Goal: Find specific page/section: Find specific page/section

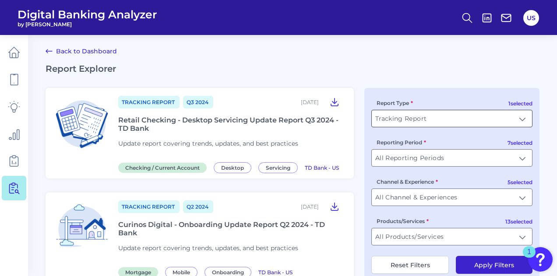
click at [451, 116] on input "Tracking Report" at bounding box center [451, 118] width 160 height 17
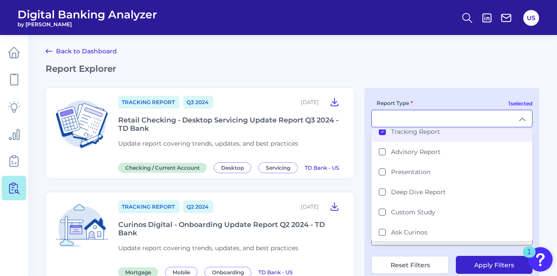
scroll to position [38, 0]
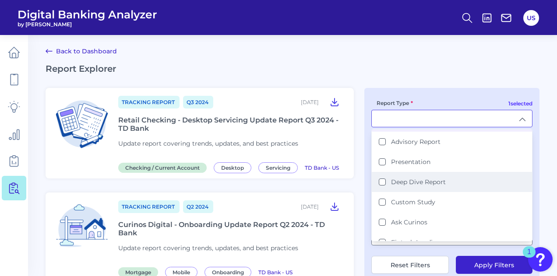
click at [381, 179] on Report "Deep Dive Report" at bounding box center [381, 182] width 7 height 7
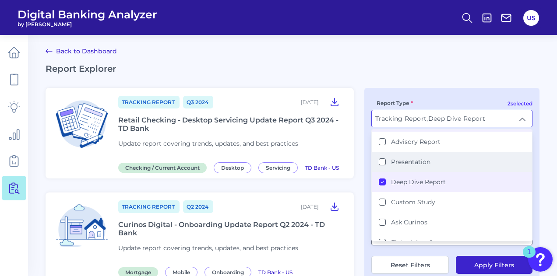
scroll to position [0, 0]
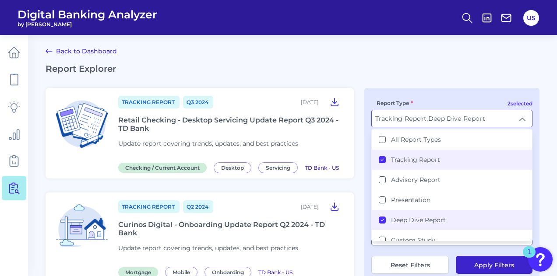
click at [382, 158] on icon at bounding box center [382, 160] width 4 height 4
type input "Deep Dive Report"
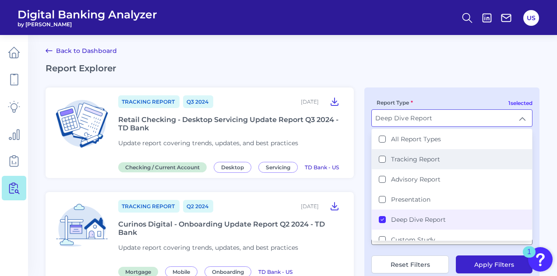
click at [481, 265] on button "Apply Filters" at bounding box center [493, 265] width 77 height 18
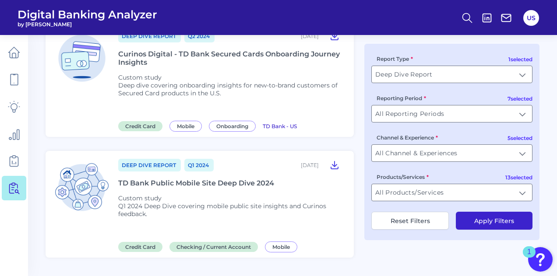
scroll to position [742, 0]
click at [445, 70] on input "Deep Dive Report" at bounding box center [451, 74] width 160 height 17
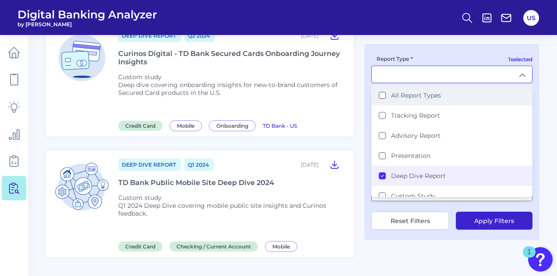
click at [387, 96] on div "All Report Types" at bounding box center [409, 95] width 62 height 8
type input "All Report Types"
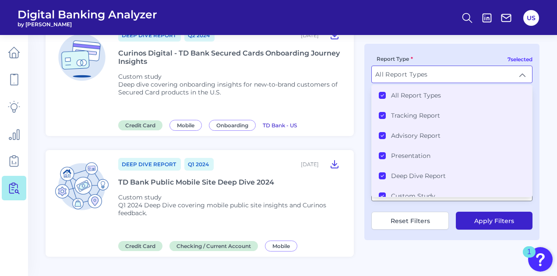
click at [387, 96] on div "All Report Types" at bounding box center [409, 95] width 62 height 8
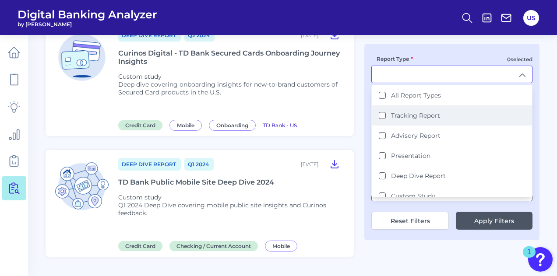
click at [382, 119] on div "Tracking Report" at bounding box center [408, 116] width 61 height 8
type input "Tracking Report"
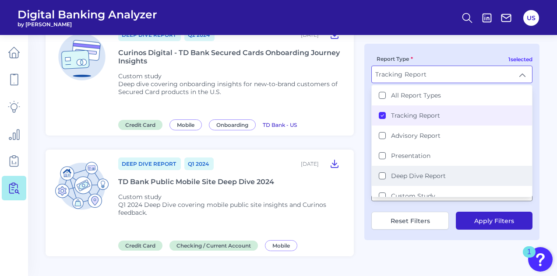
scroll to position [44, 0]
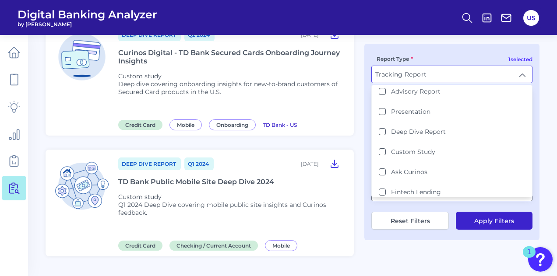
click at [471, 221] on button "Apply Filters" at bounding box center [493, 221] width 77 height 18
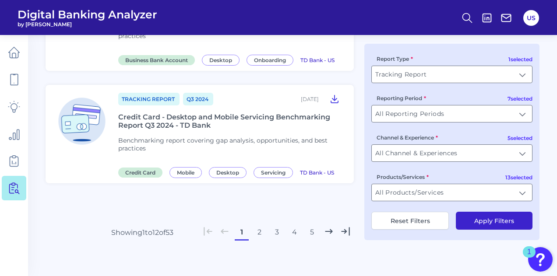
scroll to position [1222, 0]
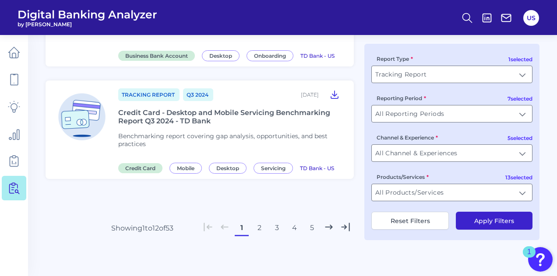
click at [259, 230] on button "2" at bounding box center [259, 228] width 14 height 14
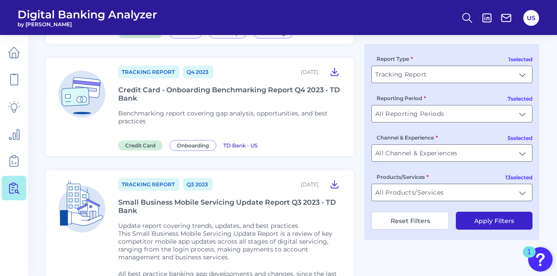
scroll to position [1335, 0]
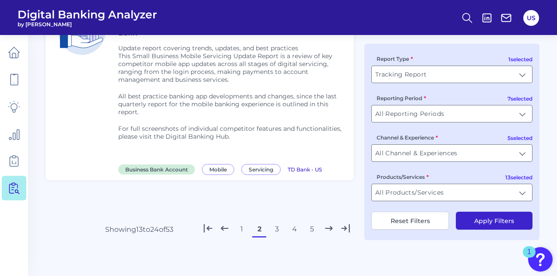
click at [241, 233] on button "1" at bounding box center [242, 229] width 14 height 14
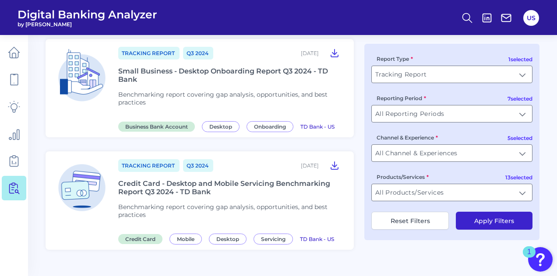
scroll to position [1146, 0]
click at [334, 168] on icon at bounding box center [334, 164] width 7 height 7
